Goal: Task Accomplishment & Management: Manage account settings

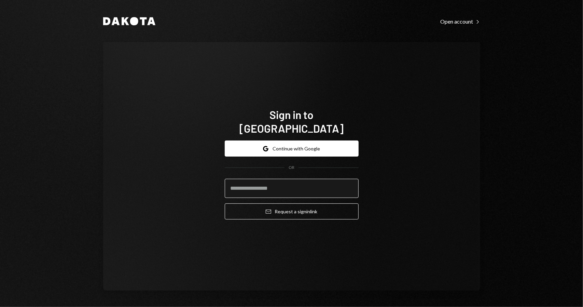
click at [275, 183] on input "email" at bounding box center [292, 188] width 134 height 19
type input "**********"
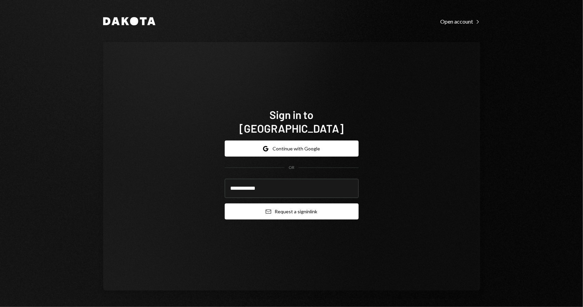
click at [291, 207] on button "Email Request a sign in link" at bounding box center [292, 211] width 134 height 16
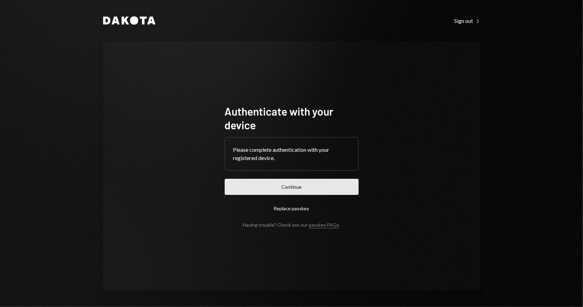
click at [302, 188] on button "Continue" at bounding box center [292, 187] width 134 height 16
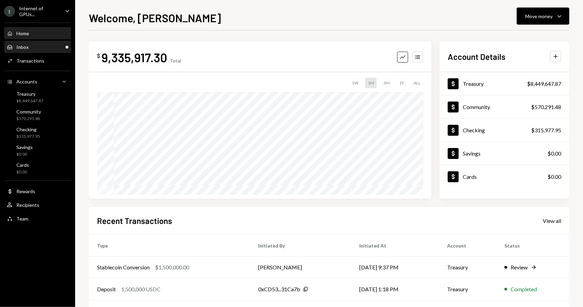
click at [54, 49] on div "Inbox Inbox" at bounding box center [38, 47] width 62 height 6
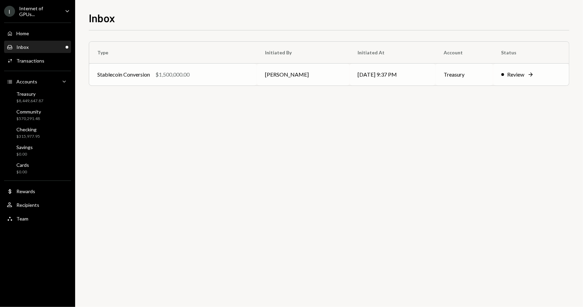
click at [182, 75] on div "$1,500,000.00" at bounding box center [173, 74] width 34 height 8
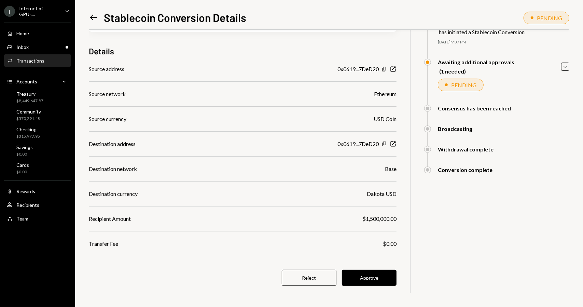
scroll to position [44, 0]
click at [368, 279] on button "Approve" at bounding box center [369, 277] width 55 height 16
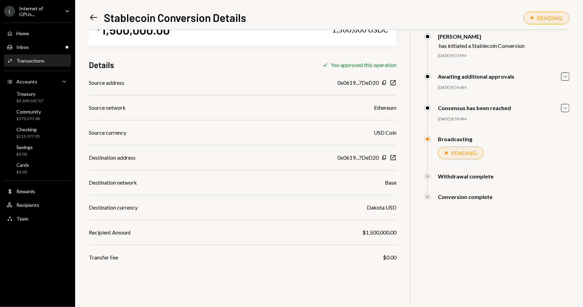
scroll to position [30, 0]
click at [43, 48] on div "Inbox Inbox" at bounding box center [38, 47] width 62 height 6
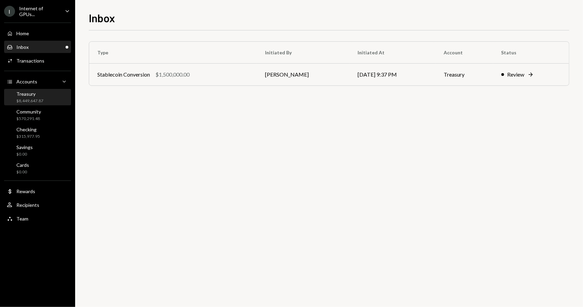
click at [40, 97] on div "Treasury $8,449,647.87" at bounding box center [29, 97] width 27 height 13
